Goal: Task Accomplishment & Management: Manage account settings

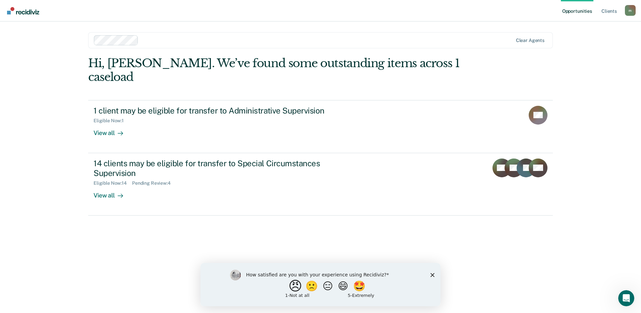
click at [290, 281] on button "😠" at bounding box center [297, 285] width 16 height 13
click at [311, 297] on input "Enter text..." at bounding box center [315, 289] width 138 height 13
type input "it's repetitive and annoying. the workflow was fine without it. this is extra w…"
click at [389, 290] on icon "Submit your response" at bounding box center [388, 290] width 5 height 5
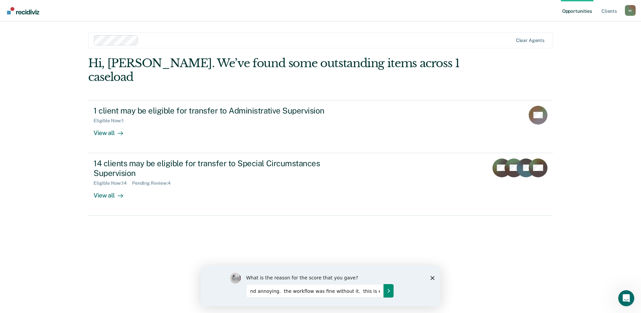
scroll to position [0, 0]
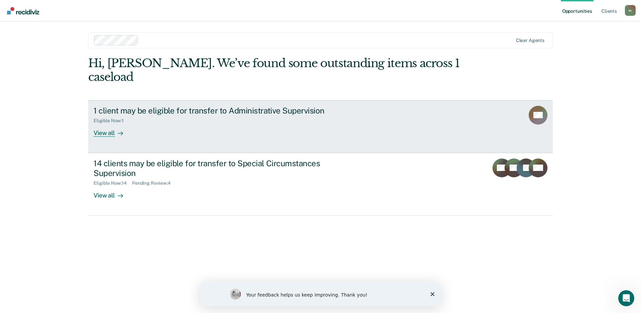
click at [109, 123] on div "View all" at bounding box center [113, 129] width 38 height 13
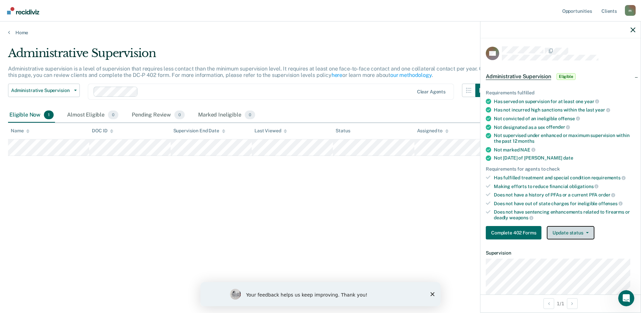
click at [571, 236] on button "Update status" at bounding box center [570, 232] width 47 height 13
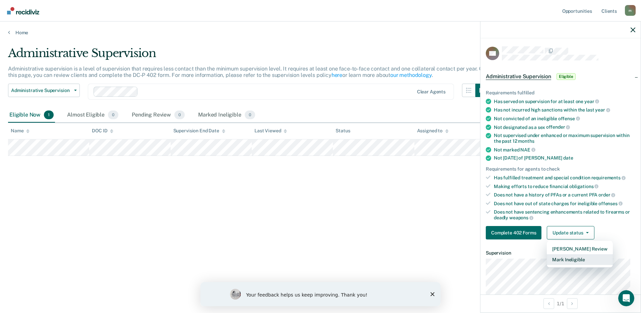
click at [575, 257] on button "Mark Ineligible" at bounding box center [580, 259] width 66 height 11
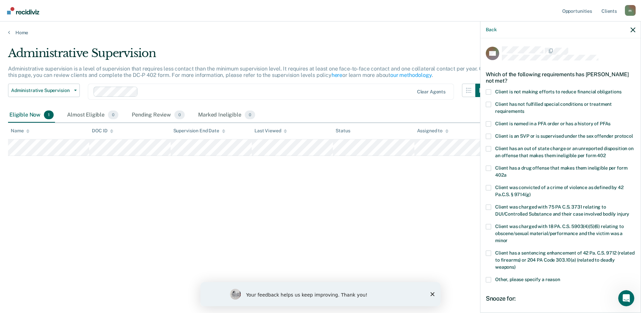
click at [489, 90] on span at bounding box center [488, 91] width 5 height 5
click at [622, 89] on input "Client is not making efforts to reduce financial obligations" at bounding box center [622, 89] width 0 height 0
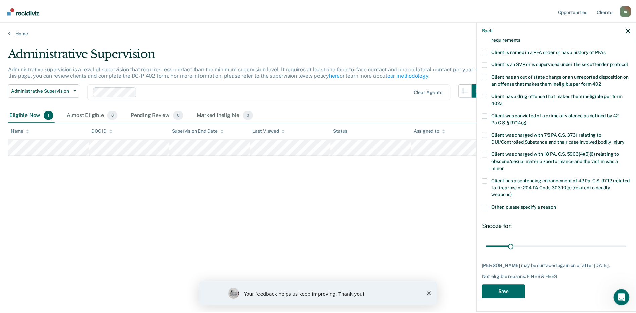
scroll to position [84, 0]
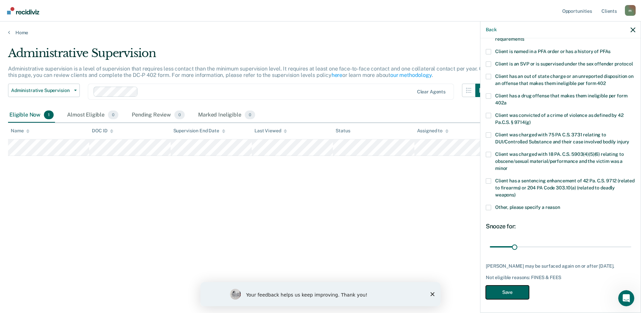
click at [520, 290] on button "Save" at bounding box center [507, 292] width 43 height 14
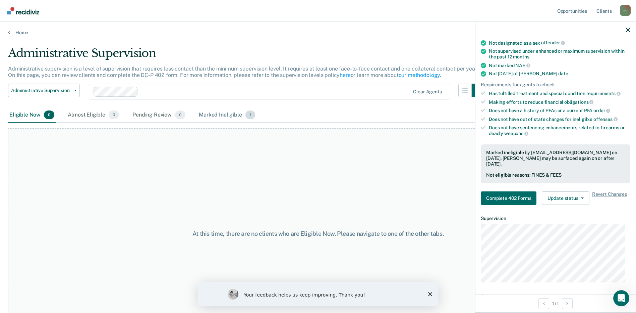
click at [235, 118] on div "Marked Ineligible 1" at bounding box center [227, 115] width 59 height 15
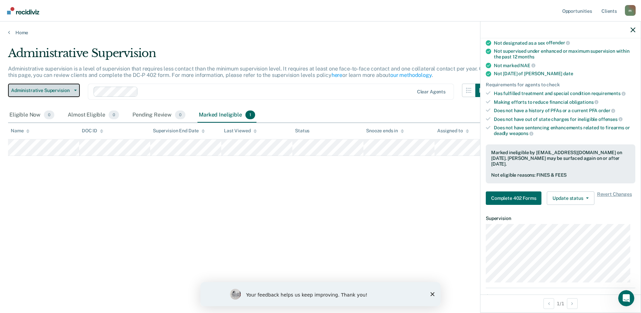
click at [71, 92] on button "Administrative Supervision" at bounding box center [44, 90] width 72 height 13
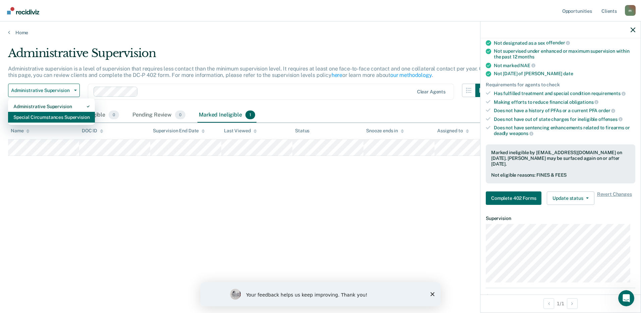
click at [57, 116] on div "Special Circumstances Supervision" at bounding box center [51, 117] width 76 height 11
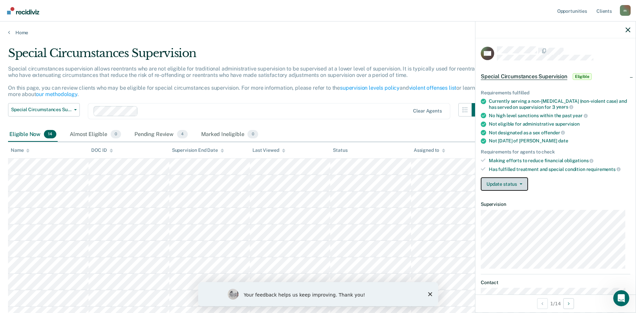
click at [493, 188] on button "Update status" at bounding box center [504, 183] width 47 height 13
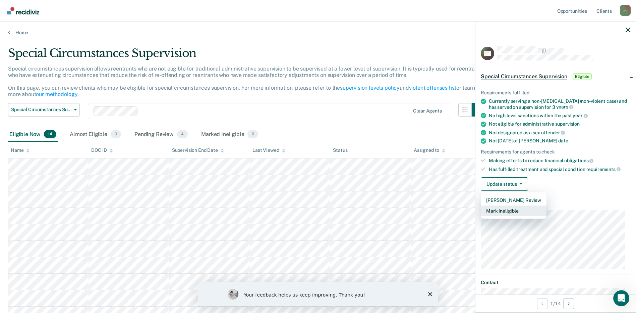
click at [500, 209] on button "Mark Ineligible" at bounding box center [514, 210] width 66 height 11
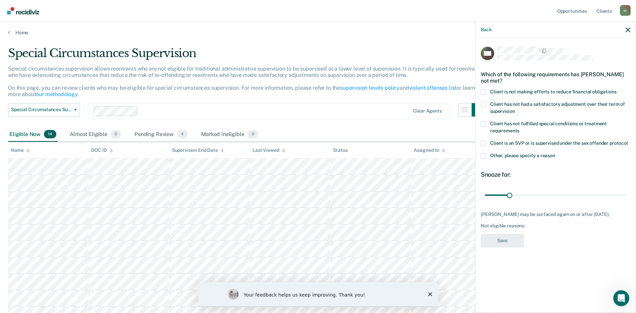
click at [483, 123] on span at bounding box center [483, 123] width 5 height 5
click at [520, 128] on input "Client has not fulfilled special conditions or treatment requirements" at bounding box center [520, 128] width 0 height 0
click at [485, 90] on span at bounding box center [483, 91] width 5 height 5
click at [617, 89] on input "Client is not making efforts to reduce financial obligations" at bounding box center [617, 89] width 0 height 0
click at [514, 239] on button "Save" at bounding box center [502, 241] width 43 height 14
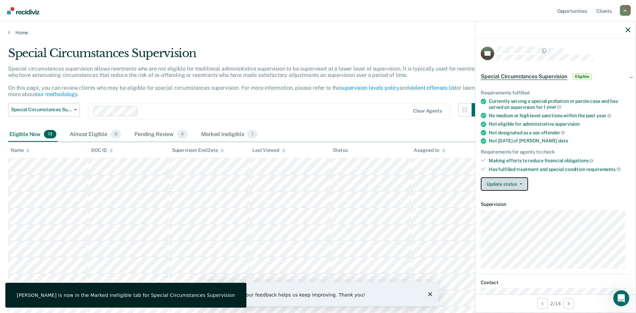
click at [520, 181] on button "Update status" at bounding box center [504, 183] width 47 height 13
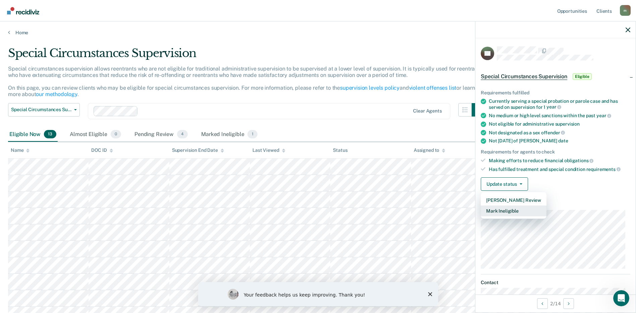
click at [513, 209] on button "Mark Ineligible" at bounding box center [514, 210] width 66 height 11
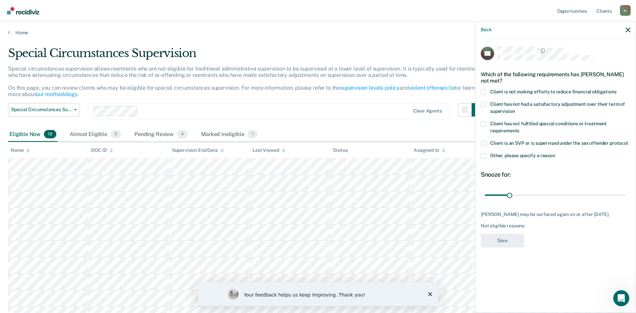
click at [486, 90] on span at bounding box center [483, 91] width 5 height 5
click at [617, 89] on input "Client is not making efforts to reduce financial obligations" at bounding box center [617, 89] width 0 height 0
click at [515, 240] on button "Save" at bounding box center [502, 241] width 43 height 14
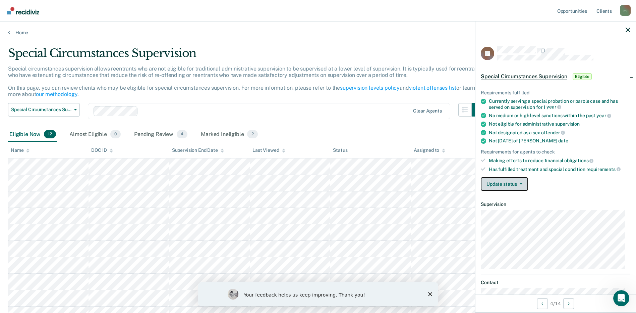
click at [508, 182] on button "Update status" at bounding box center [504, 183] width 47 height 13
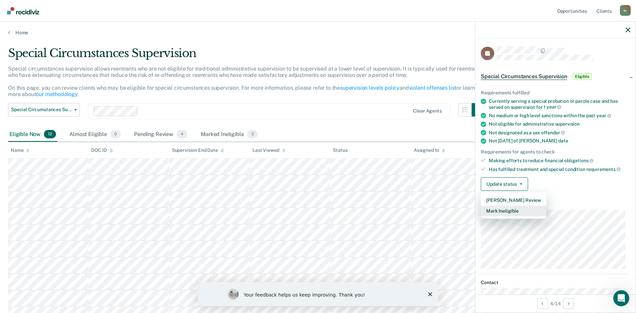
click at [512, 210] on button "Mark Ineligible" at bounding box center [514, 210] width 66 height 11
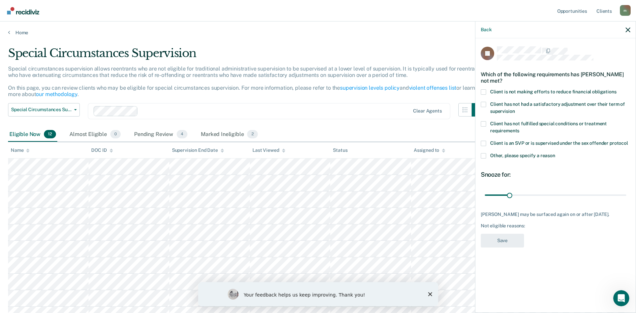
click at [482, 89] on span at bounding box center [483, 91] width 5 height 5
click at [617, 89] on input "Client is not making efforts to reduce financial obligations" at bounding box center [617, 89] width 0 height 0
click at [510, 235] on button "Save" at bounding box center [502, 241] width 43 height 14
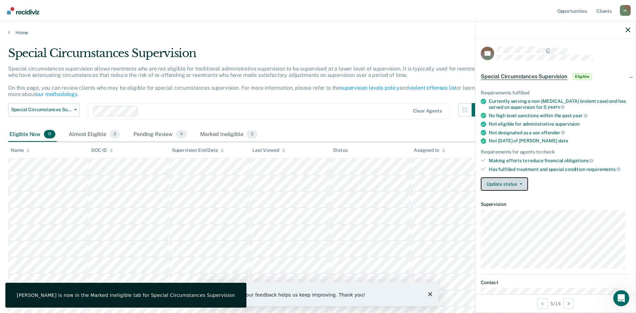
click at [521, 179] on button "Update status" at bounding box center [504, 183] width 47 height 13
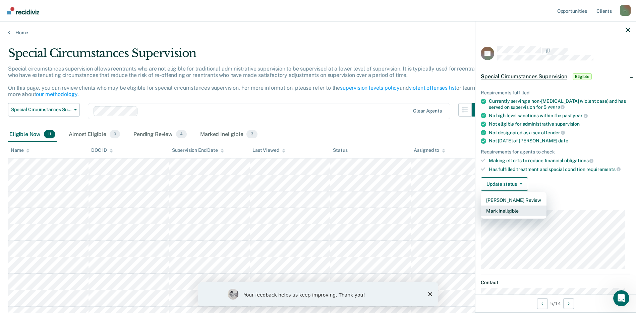
click at [517, 208] on button "Mark Ineligible" at bounding box center [514, 210] width 66 height 11
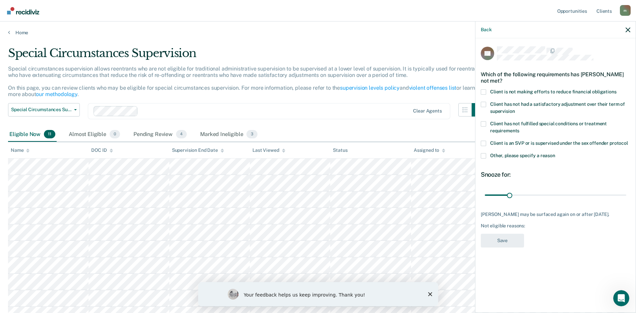
click at [485, 102] on span at bounding box center [483, 104] width 5 height 5
click at [515, 109] on input "Client has not had a satisfactory adjustment over their term of supervision" at bounding box center [515, 109] width 0 height 0
click at [504, 240] on button "Save" at bounding box center [502, 241] width 43 height 14
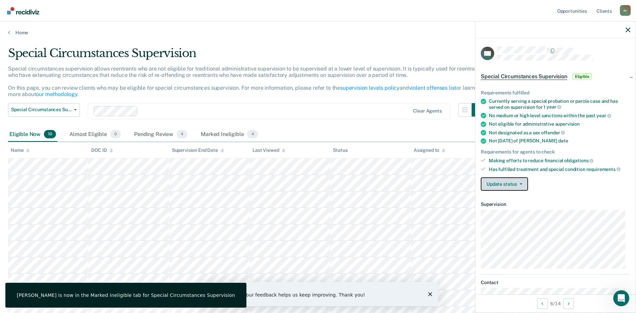
click at [500, 187] on button "Update status" at bounding box center [504, 183] width 47 height 13
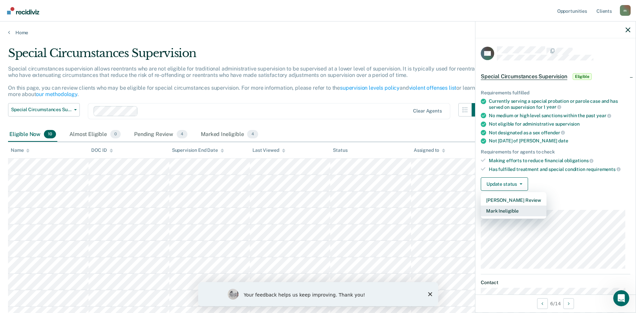
click at [513, 209] on button "Mark Ineligible" at bounding box center [514, 210] width 66 height 11
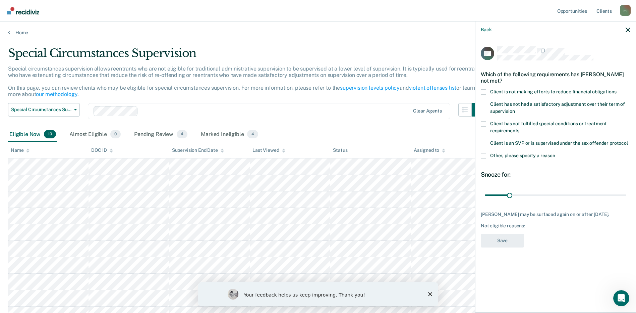
click at [484, 90] on span at bounding box center [483, 91] width 5 height 5
click at [617, 89] on input "Client is not making efforts to reduce financial obligations" at bounding box center [617, 89] width 0 height 0
click at [506, 234] on button "Save" at bounding box center [502, 241] width 43 height 14
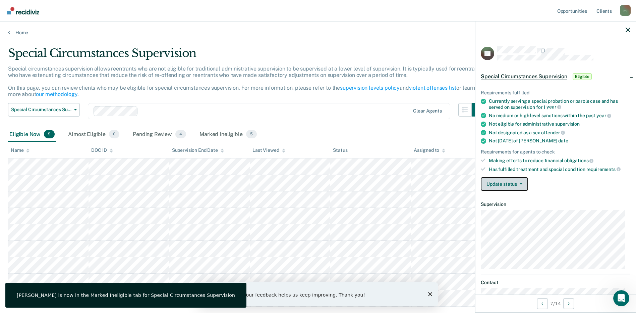
click at [503, 184] on button "Update status" at bounding box center [504, 183] width 47 height 13
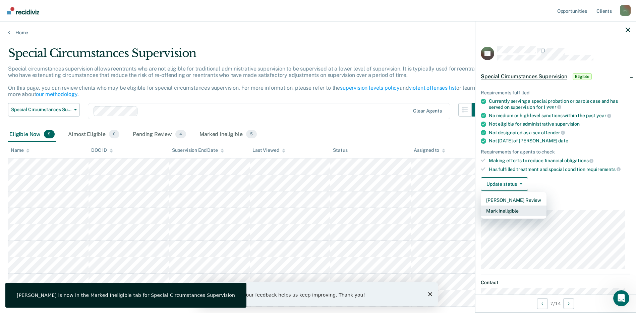
click at [514, 211] on button "Mark Ineligible" at bounding box center [514, 210] width 66 height 11
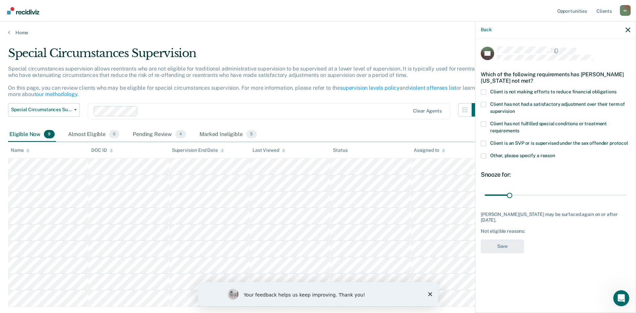
click at [483, 92] on span at bounding box center [483, 91] width 5 height 5
click at [617, 89] on input "Client is not making efforts to reduce financial obligations" at bounding box center [617, 89] width 0 height 0
click at [513, 241] on button "Save" at bounding box center [502, 246] width 43 height 14
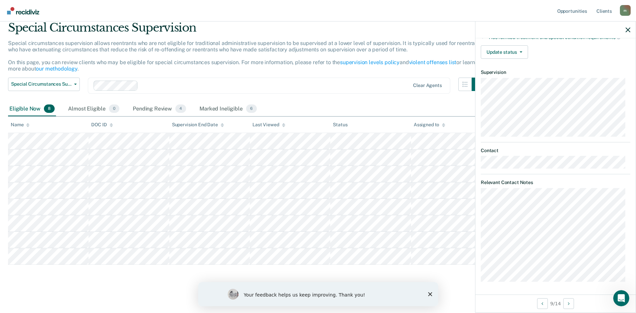
scroll to position [51, 0]
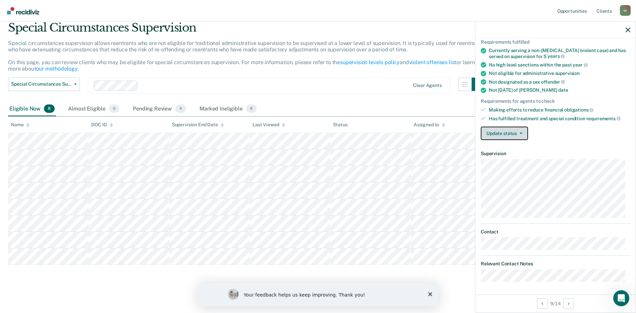
click at [520, 130] on button "Update status" at bounding box center [504, 132] width 47 height 13
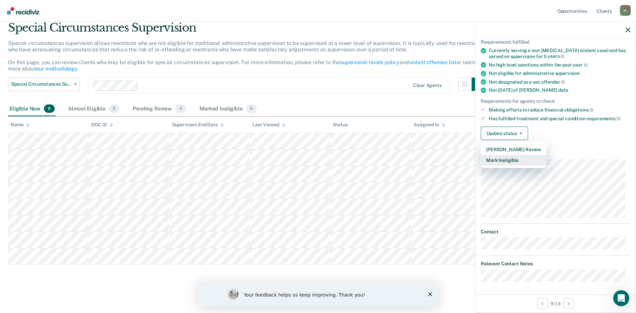
click at [527, 157] on button "Mark Ineligible" at bounding box center [514, 160] width 66 height 11
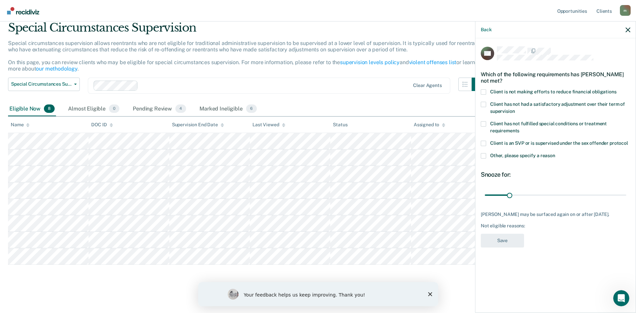
click at [484, 89] on span at bounding box center [483, 91] width 5 height 5
click at [617, 89] on input "Client is not making efforts to reduce financial obligations" at bounding box center [617, 89] width 0 height 0
click at [514, 234] on button "Save" at bounding box center [502, 241] width 43 height 14
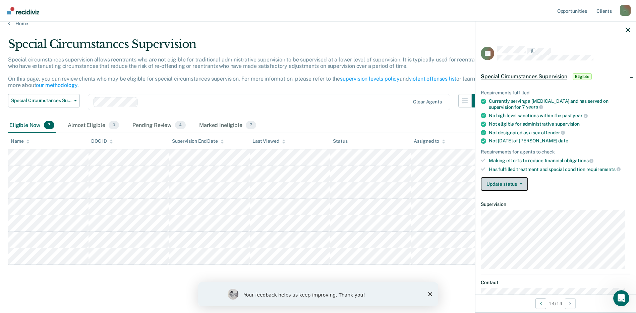
click at [511, 185] on button "Update status" at bounding box center [504, 183] width 47 height 13
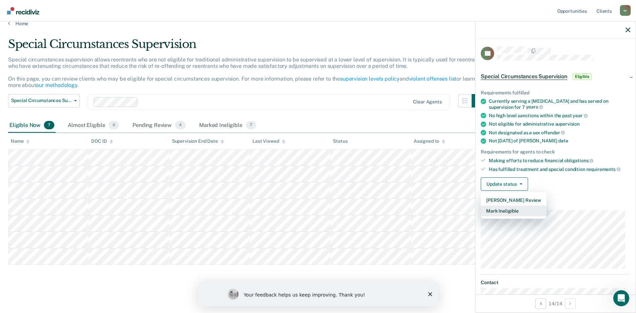
click at [524, 209] on button "Mark Ineligible" at bounding box center [514, 210] width 66 height 11
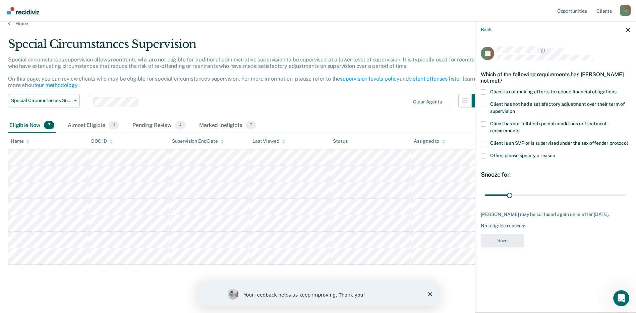
click at [485, 91] on span at bounding box center [483, 91] width 5 height 5
click at [617, 89] on input "Client is not making efforts to reduce financial obligations" at bounding box center [617, 89] width 0 height 0
click at [505, 241] on button "Save" at bounding box center [502, 241] width 43 height 14
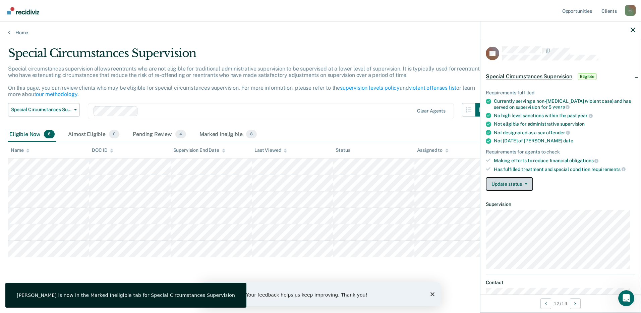
click at [523, 180] on button "Update status" at bounding box center [509, 183] width 47 height 13
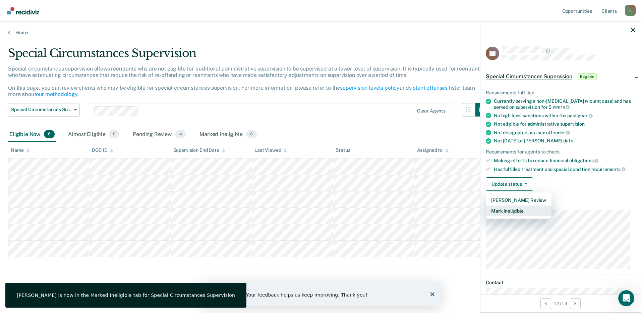
click at [534, 207] on button "Mark Ineligible" at bounding box center [519, 210] width 66 height 11
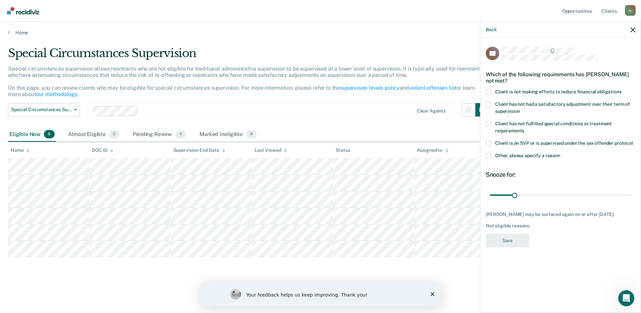
click at [489, 92] on span at bounding box center [488, 91] width 5 height 5
click at [622, 89] on input "Client is not making efforts to reduce financial obligations" at bounding box center [622, 89] width 0 height 0
click at [501, 234] on button "Save" at bounding box center [507, 241] width 43 height 14
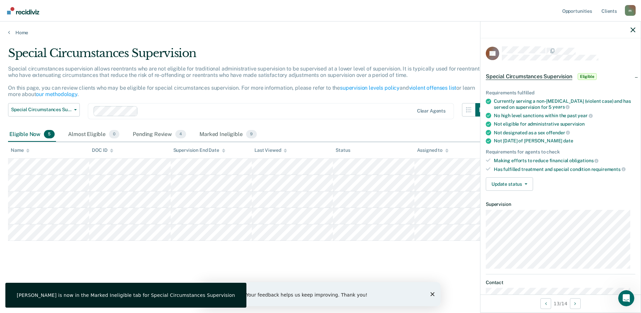
click at [59, 244] on div "Special Circumstances Supervision Special circumstances supervision allows reen…" at bounding box center [320, 154] width 625 height 216
